Goal: Task Accomplishment & Management: Manage account settings

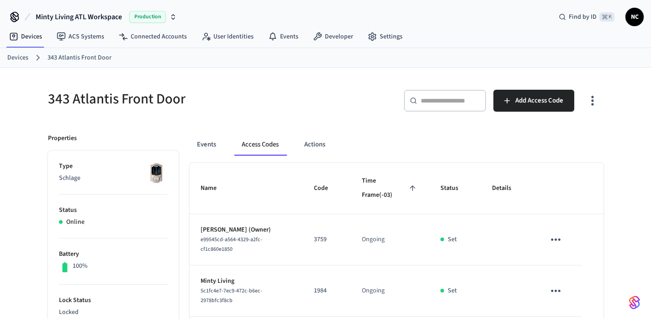
scroll to position [282, 0]
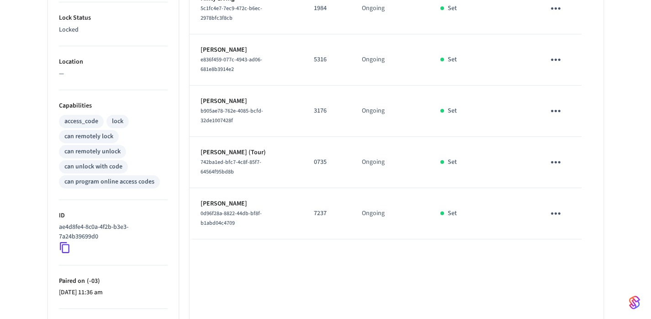
click at [314, 195] on td "7237" at bounding box center [327, 213] width 48 height 51
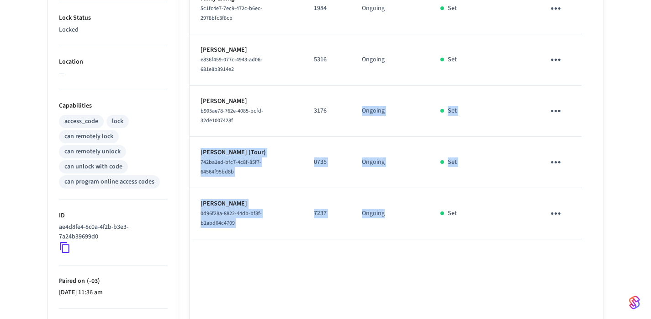
drag, startPoint x: 415, startPoint y: 210, endPoint x: 370, endPoint y: 94, distance: 124.7
click at [370, 94] on tbody "[PERSON_NAME] (Owner) e99545cd-a564-4329-a2fc-cf1c860e1850 3759 Ongoing Set Min…" at bounding box center [397, 85] width 414 height 307
click at [370, 94] on td "Ongoing" at bounding box center [390, 110] width 79 height 51
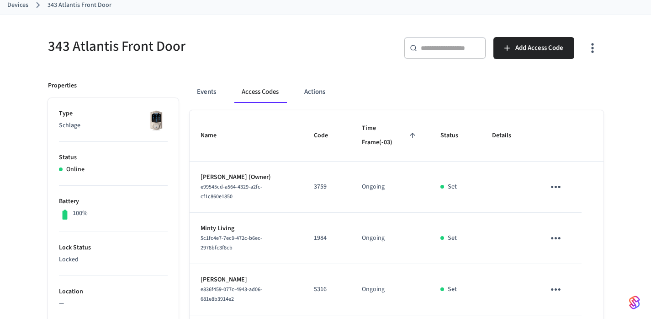
scroll to position [0, 0]
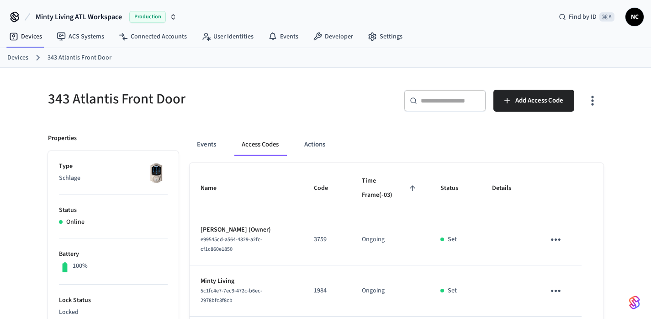
click at [22, 53] on link "Devices" at bounding box center [17, 58] width 21 height 10
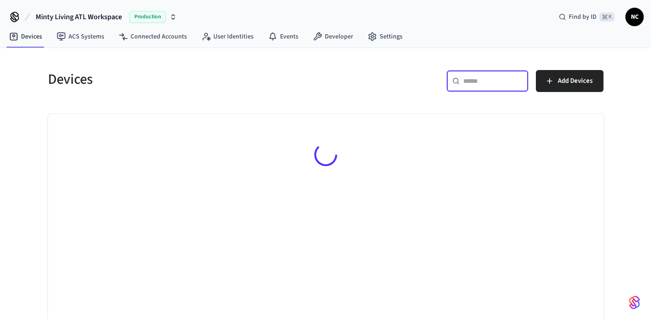
click at [476, 80] on input "text" at bounding box center [492, 80] width 59 height 9
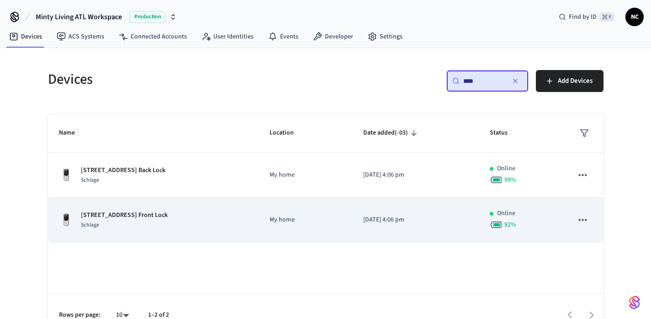
type input "****"
click at [354, 208] on td "2024/02/27 at 4:06 pm" at bounding box center [415, 219] width 127 height 45
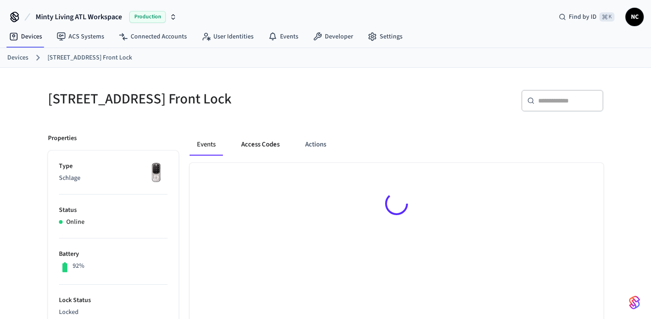
click at [276, 146] on button "Access Codes" at bounding box center [260, 144] width 53 height 22
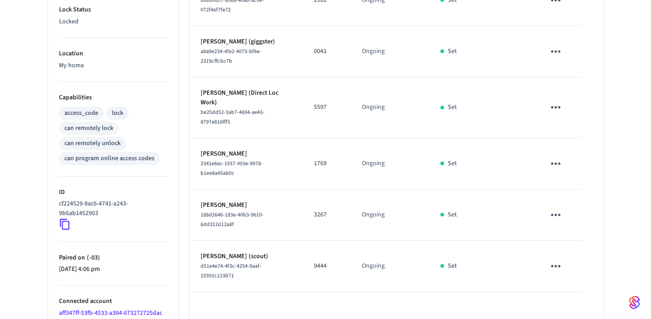
scroll to position [335, 0]
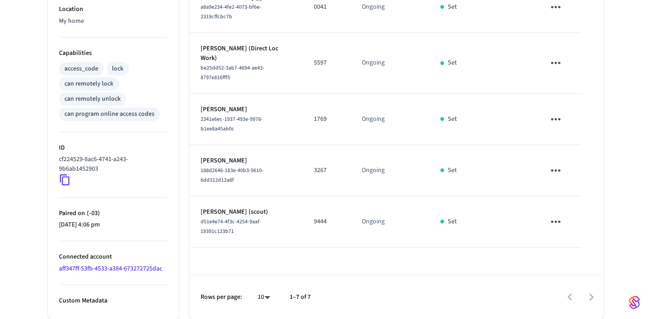
click at [309, 223] on div "Name Code Time Frame (-03) Status Details MintyLiving 46996fd9-6d3a-4faa-a4bf-8…" at bounding box center [397, 73] width 414 height 490
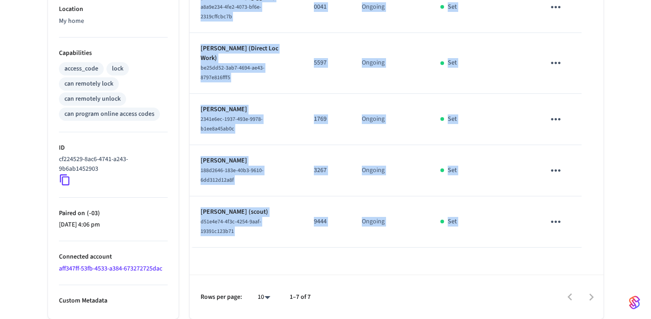
click at [309, 223] on div "Name Code Time Frame (-03) Status Details MintyLiving 46996fd9-6d3a-4faa-a4bf-8…" at bounding box center [397, 73] width 414 height 490
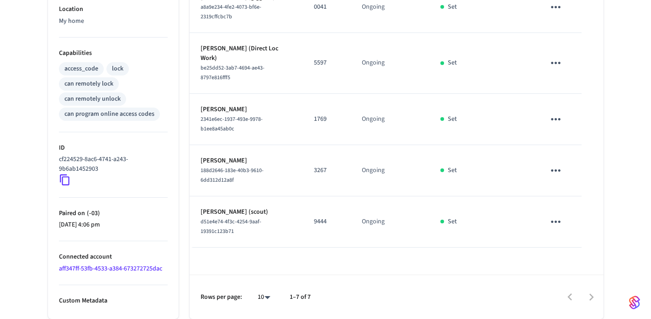
click at [314, 250] on div "Name Code Time Frame (-03) Status Details MintyLiving 46996fd9-6d3a-4faa-a4bf-8…" at bounding box center [397, 73] width 414 height 490
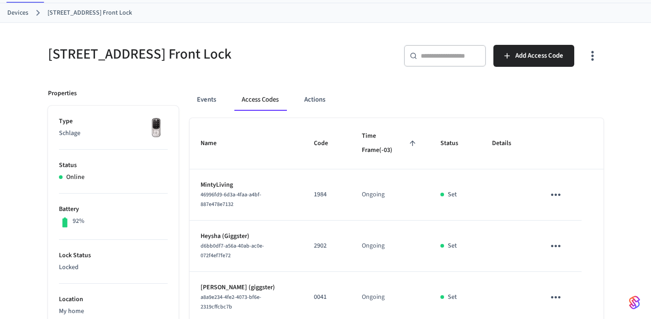
scroll to position [0, 0]
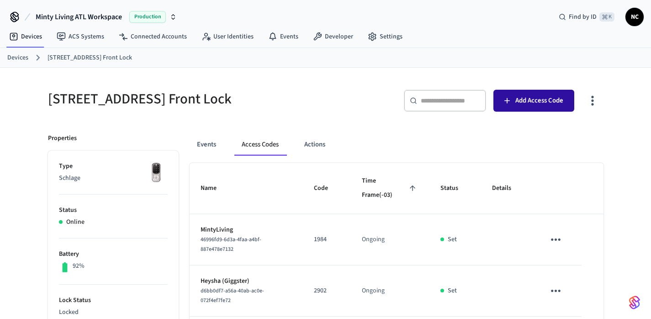
click at [528, 107] on button "Add Access Code" at bounding box center [534, 101] width 81 height 22
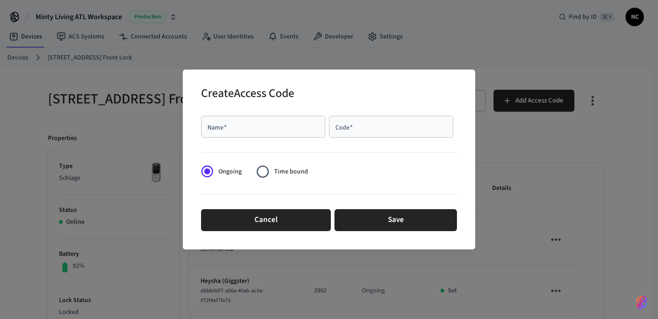
click at [266, 131] on input "Name   *" at bounding box center [263, 126] width 113 height 9
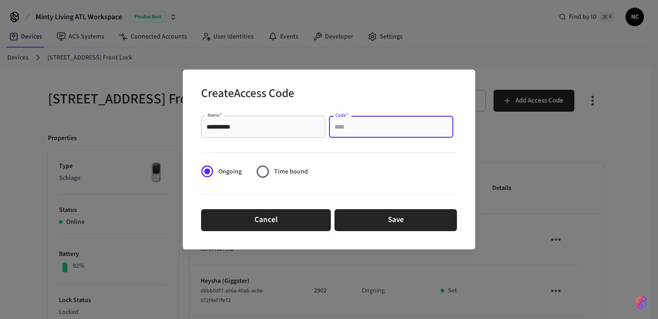
click at [385, 131] on input "Code   *" at bounding box center [391, 126] width 113 height 9
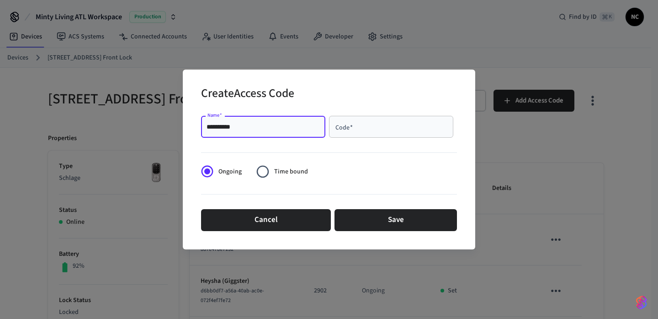
click at [223, 125] on input "**********" at bounding box center [263, 126] width 113 height 9
type input "**********"
click at [372, 122] on input "Code   *" at bounding box center [391, 126] width 113 height 9
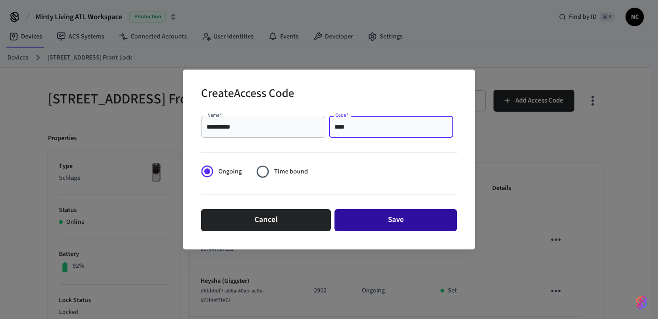
type input "****"
click at [412, 222] on button "Save" at bounding box center [396, 220] width 122 height 22
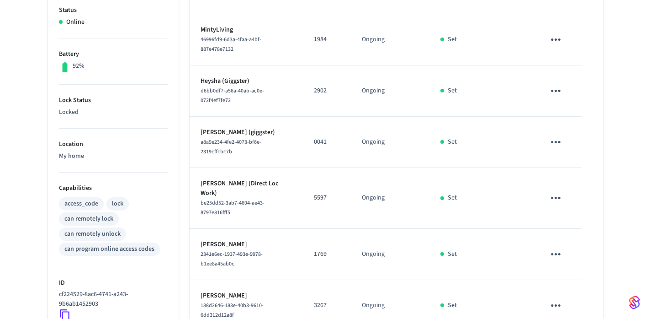
scroll to position [200, 0]
click at [563, 131] on button "sticky table" at bounding box center [555, 141] width 21 height 21
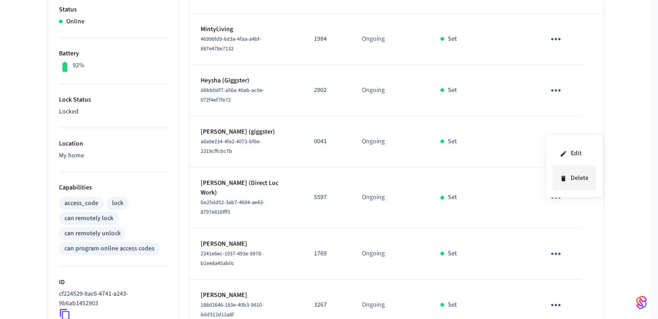
click at [563, 178] on icon at bounding box center [563, 177] width 4 height 5
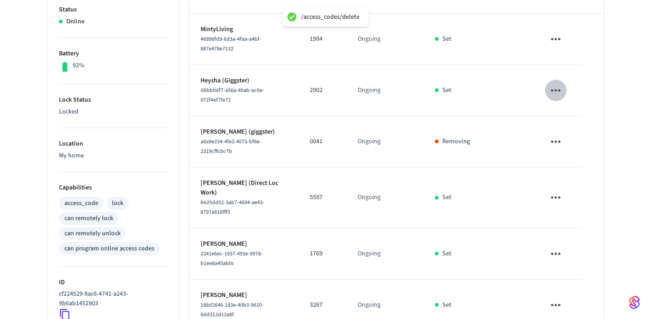
click at [558, 85] on icon "sticky table" at bounding box center [556, 90] width 14 height 14
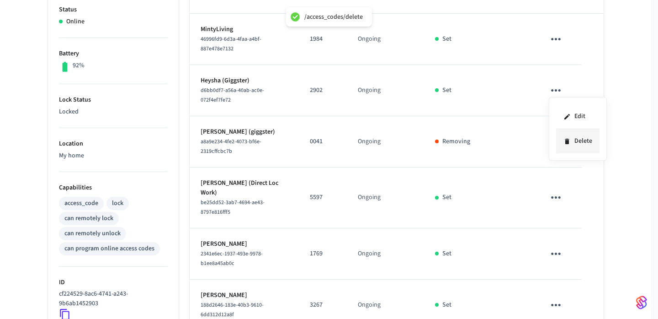
click at [569, 143] on icon at bounding box center [566, 141] width 7 height 7
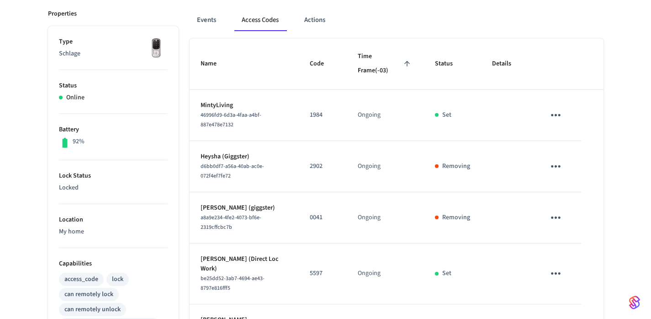
scroll to position [0, 0]
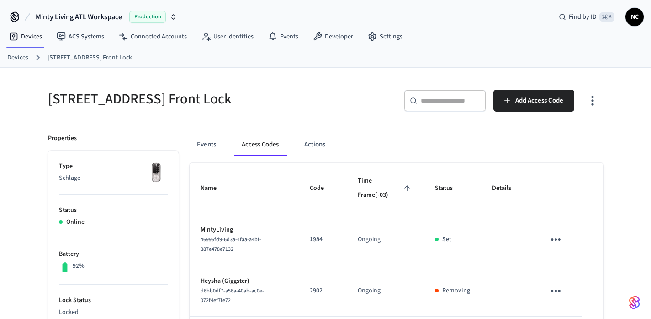
click at [24, 58] on link "Devices" at bounding box center [17, 58] width 21 height 10
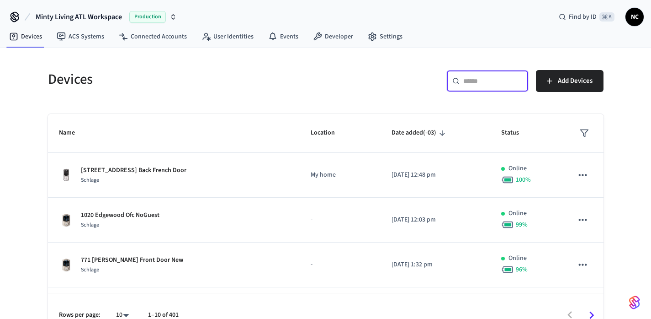
click at [470, 82] on input "text" at bounding box center [492, 80] width 59 height 9
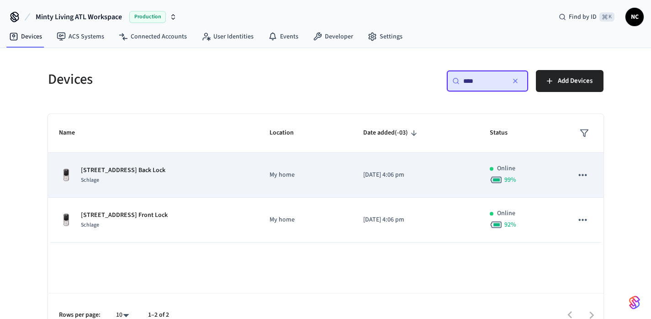
type input "****"
click at [319, 190] on td "My home" at bounding box center [306, 175] width 94 height 45
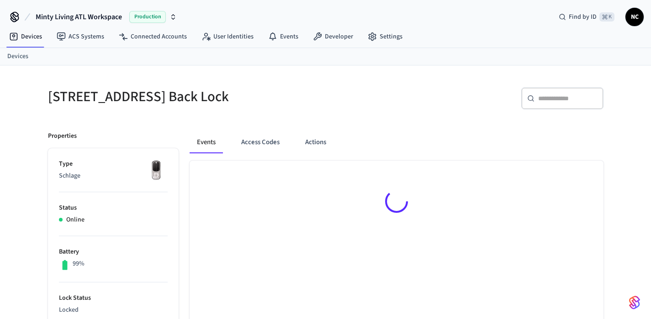
click at [457, 182] on div at bounding box center [397, 202] width 414 height 85
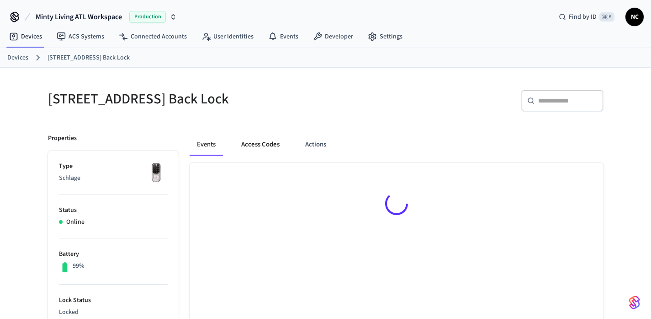
click at [262, 152] on button "Access Codes" at bounding box center [260, 144] width 53 height 22
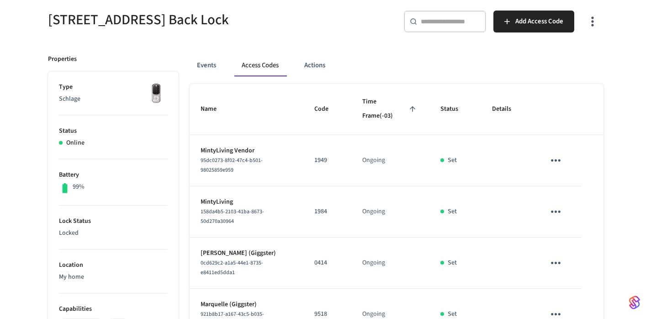
scroll to position [64, 0]
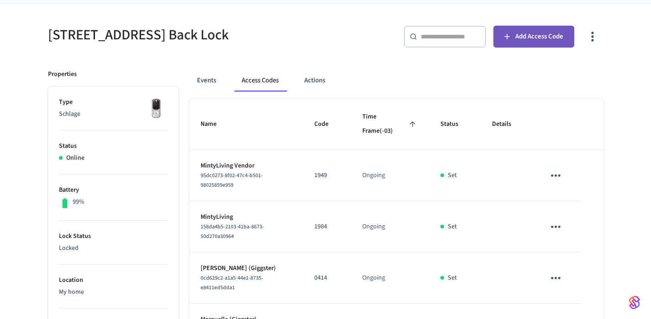
click at [559, 40] on span "Add Access Code" at bounding box center [539, 37] width 48 height 12
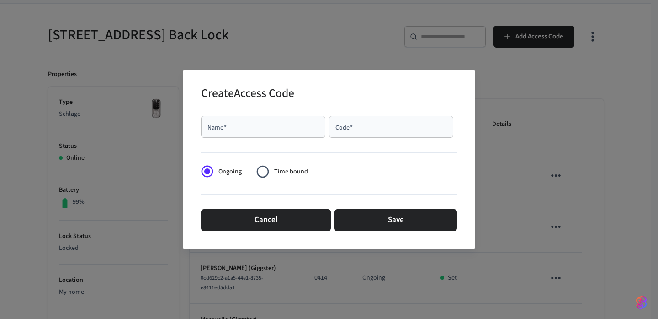
click at [282, 128] on input "Name   *" at bounding box center [263, 126] width 113 height 9
type input "**********"
click at [375, 122] on input "Code   *" at bounding box center [391, 126] width 113 height 9
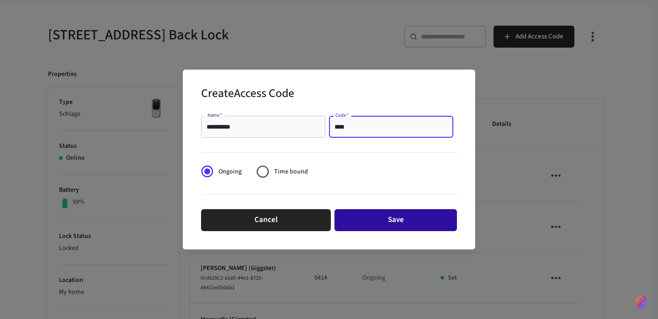
type input "****"
click at [407, 217] on button "Save" at bounding box center [396, 220] width 122 height 22
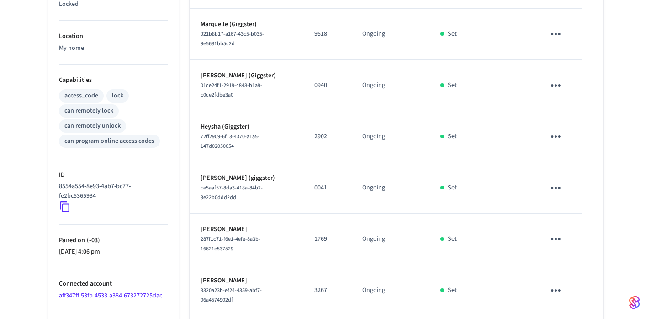
scroll to position [307, 0]
click at [567, 134] on td "sticky table" at bounding box center [557, 137] width 47 height 51
click at [556, 134] on icon "sticky table" at bounding box center [556, 137] width 14 height 14
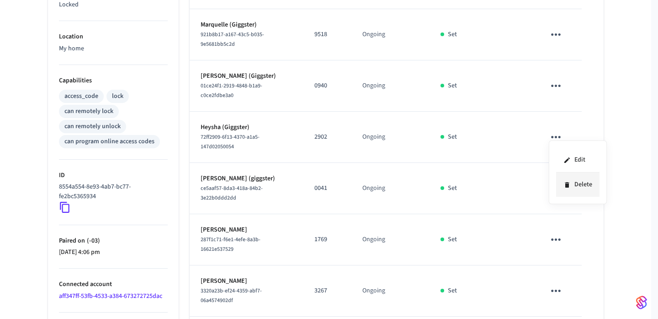
click at [563, 186] on li "Delete" at bounding box center [577, 184] width 43 height 24
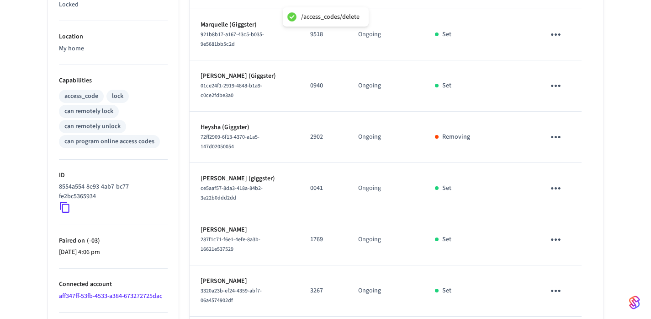
click at [558, 87] on icon "sticky table" at bounding box center [556, 86] width 14 height 14
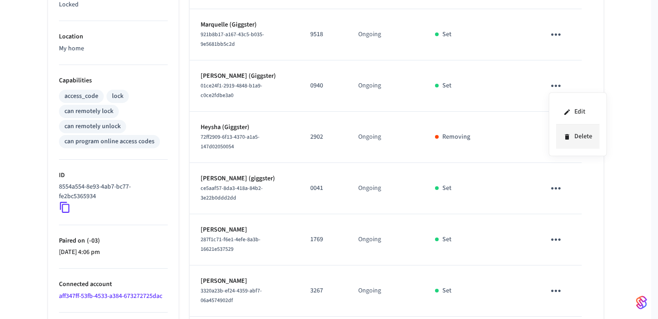
click at [573, 141] on li "Delete" at bounding box center [577, 136] width 43 height 24
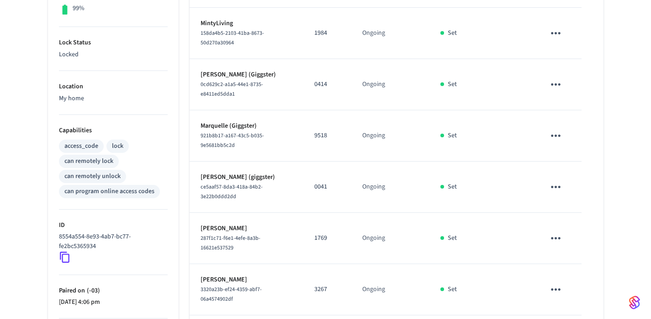
scroll to position [0, 0]
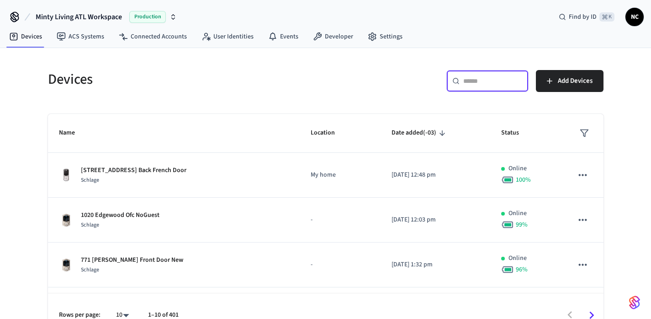
click at [504, 79] on input "text" at bounding box center [492, 80] width 59 height 9
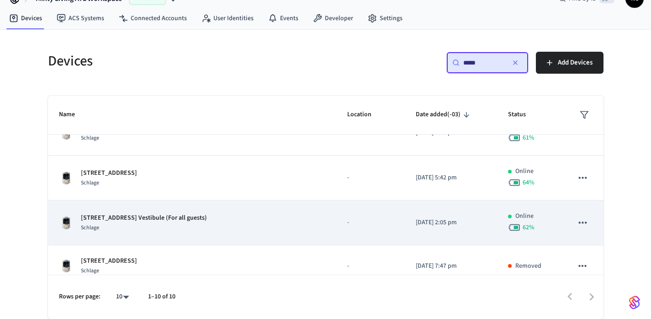
scroll to position [132, 0]
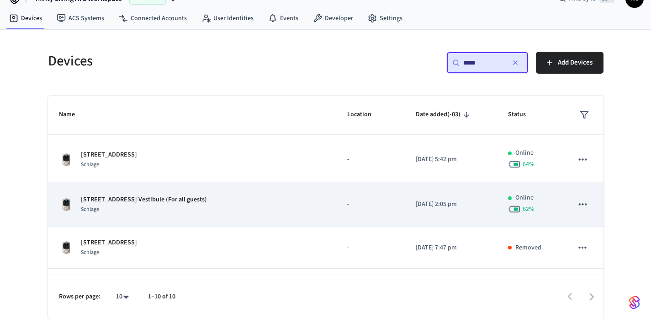
type input "****"
click at [207, 201] on p "[STREET_ADDRESS] Vestibule (For all guests)" at bounding box center [144, 200] width 126 height 10
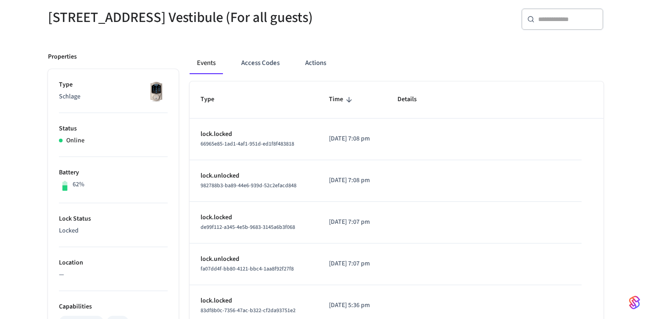
scroll to position [88, 0]
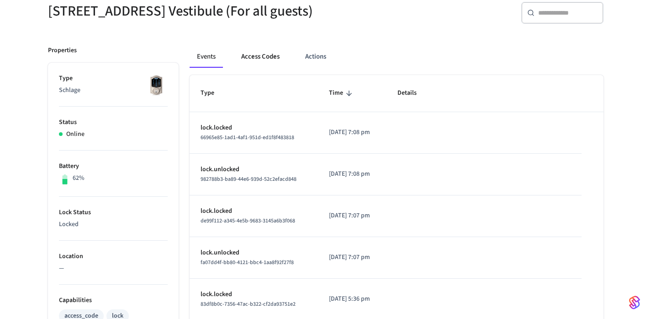
click at [251, 64] on button "Access Codes" at bounding box center [260, 57] width 53 height 22
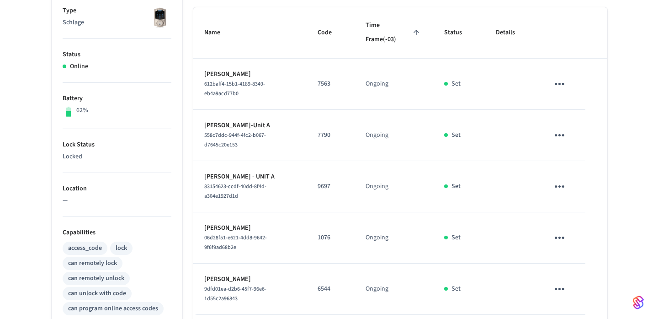
scroll to position [90, 0]
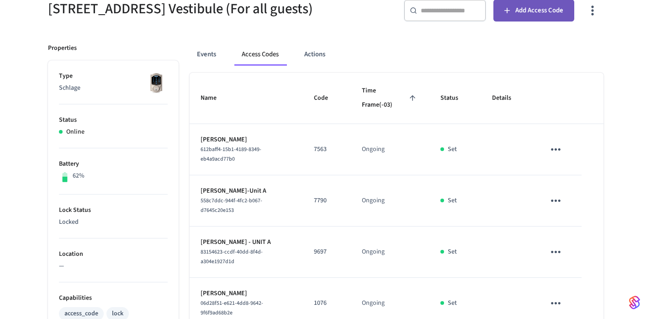
click at [534, 16] on span "Add Access Code" at bounding box center [539, 11] width 48 height 12
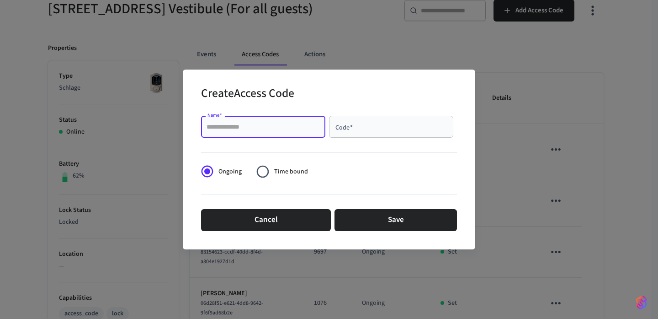
click at [282, 125] on input "Name   *" at bounding box center [263, 126] width 113 height 9
click at [309, 127] on input "Name   *" at bounding box center [263, 126] width 113 height 9
paste input "**********"
type input "**********"
click at [404, 127] on input "Code   *" at bounding box center [391, 126] width 113 height 9
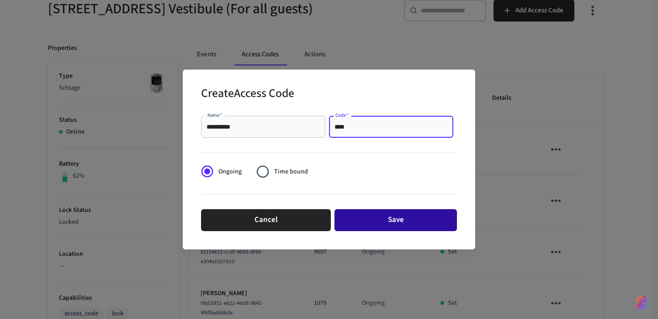
type input "****"
click at [426, 220] on button "Save" at bounding box center [396, 220] width 122 height 22
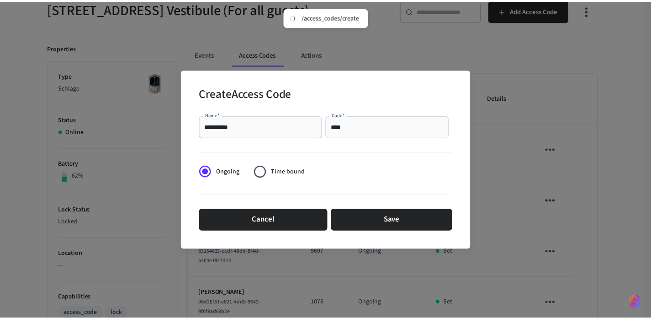
scroll to position [90, 0]
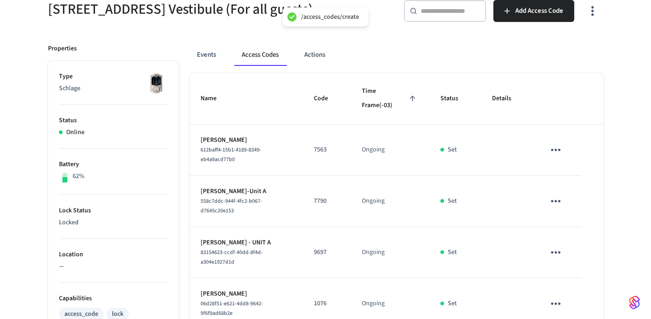
click at [610, 141] on div "[STREET_ADDRESS] Vestibule (For all guests) ​ ​ Add Access Code Properties Type…" at bounding box center [326, 284] width 570 height 590
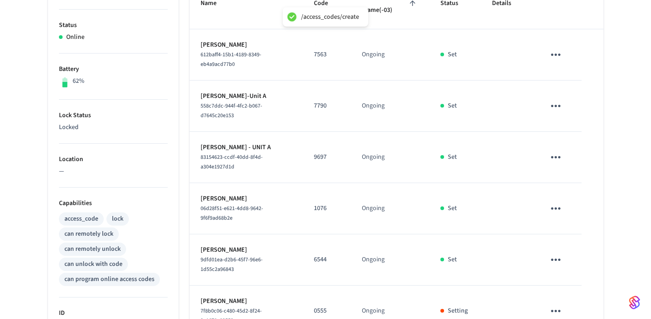
scroll to position [367, 0]
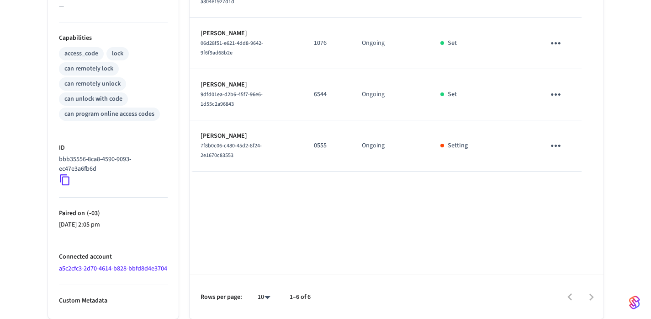
click at [318, 90] on p "6544" at bounding box center [327, 95] width 26 height 10
copy p "6544"
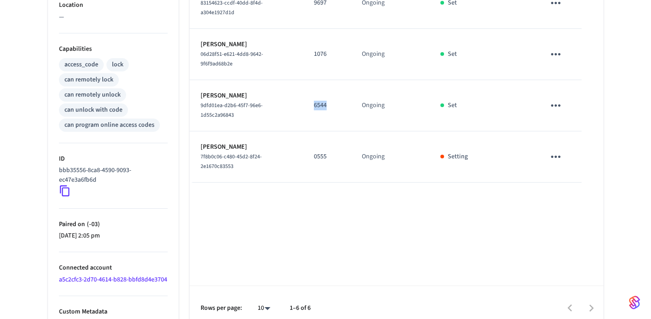
scroll to position [338, 0]
click at [309, 113] on td "6544" at bounding box center [327, 105] width 48 height 51
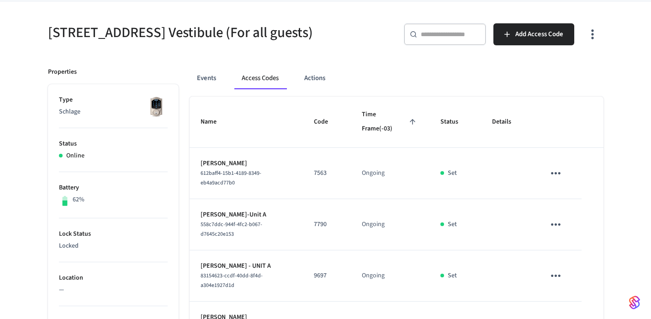
scroll to position [10, 0]
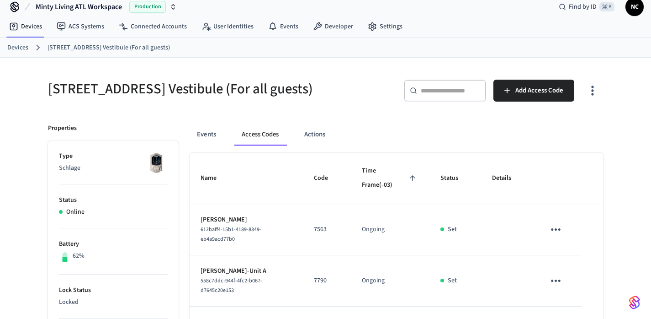
click at [26, 44] on link "Devices" at bounding box center [17, 48] width 21 height 10
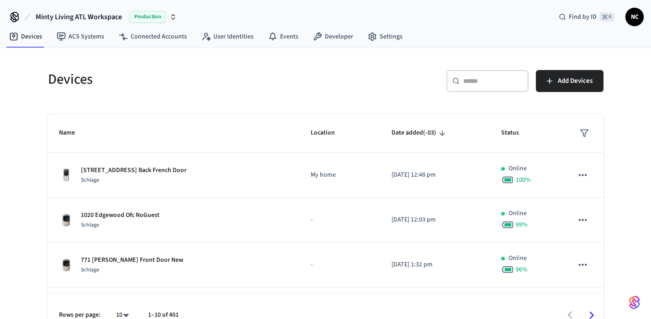
click at [19, 46] on nav "Devices ACS Systems Connected Accounts User Identities Events Developer Settings" at bounding box center [206, 37] width 408 height 21
click at [463, 84] on input "text" at bounding box center [492, 80] width 59 height 9
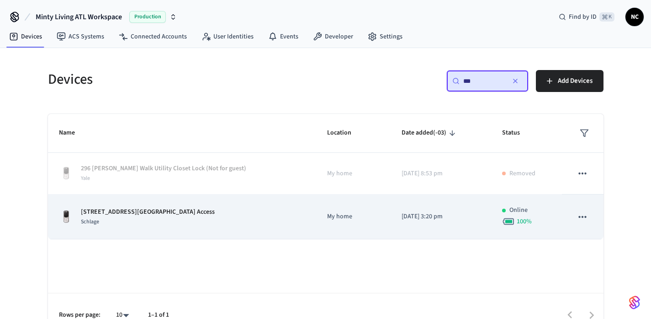
type input "***"
click at [316, 230] on td "My home" at bounding box center [353, 216] width 74 height 45
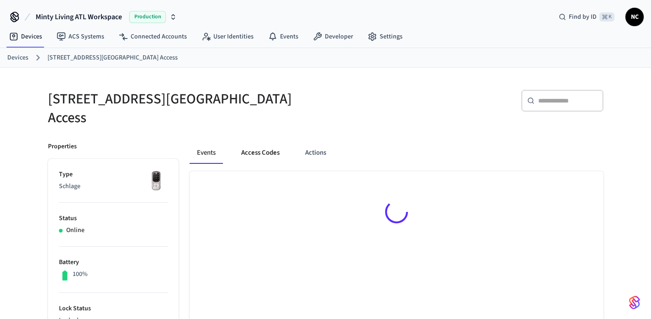
click at [263, 151] on button "Access Codes" at bounding box center [260, 153] width 53 height 22
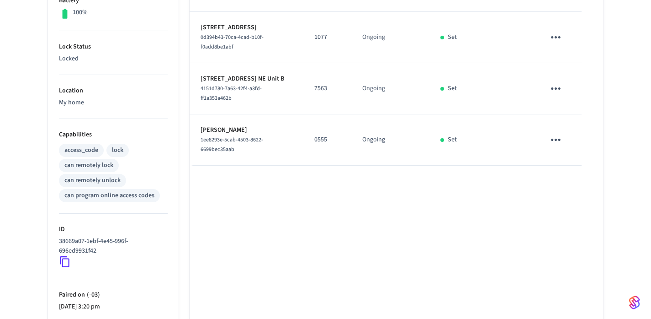
scroll to position [246, 0]
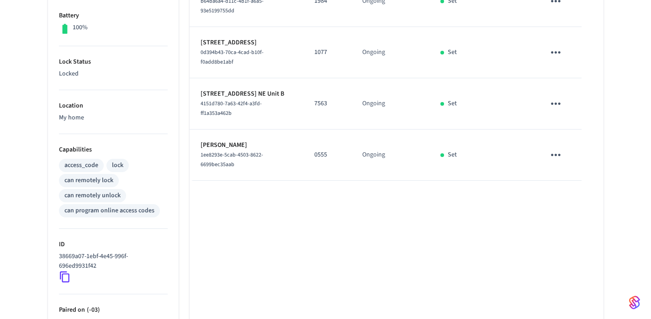
click at [331, 150] on p "0555" at bounding box center [327, 155] width 26 height 10
click at [319, 150] on p "0555" at bounding box center [327, 155] width 26 height 10
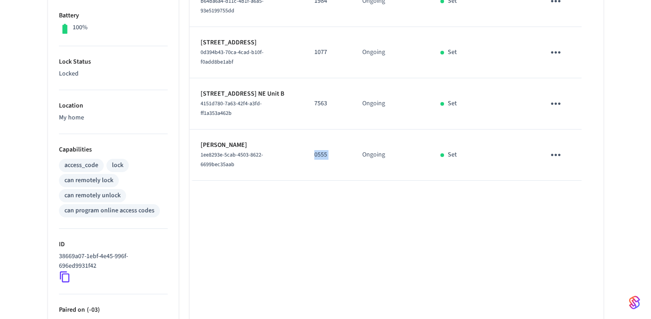
click at [319, 150] on p "0555" at bounding box center [327, 155] width 26 height 10
click at [339, 150] on p "0555" at bounding box center [327, 155] width 26 height 10
click at [340, 144] on td "0555" at bounding box center [327, 154] width 48 height 51
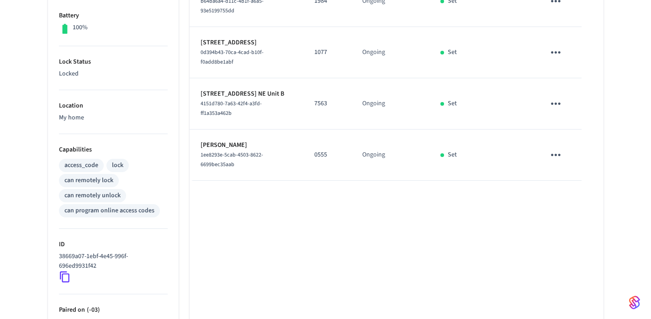
click at [319, 150] on p "0555" at bounding box center [327, 155] width 26 height 10
copy p "0555"
